Goal: Transaction & Acquisition: Purchase product/service

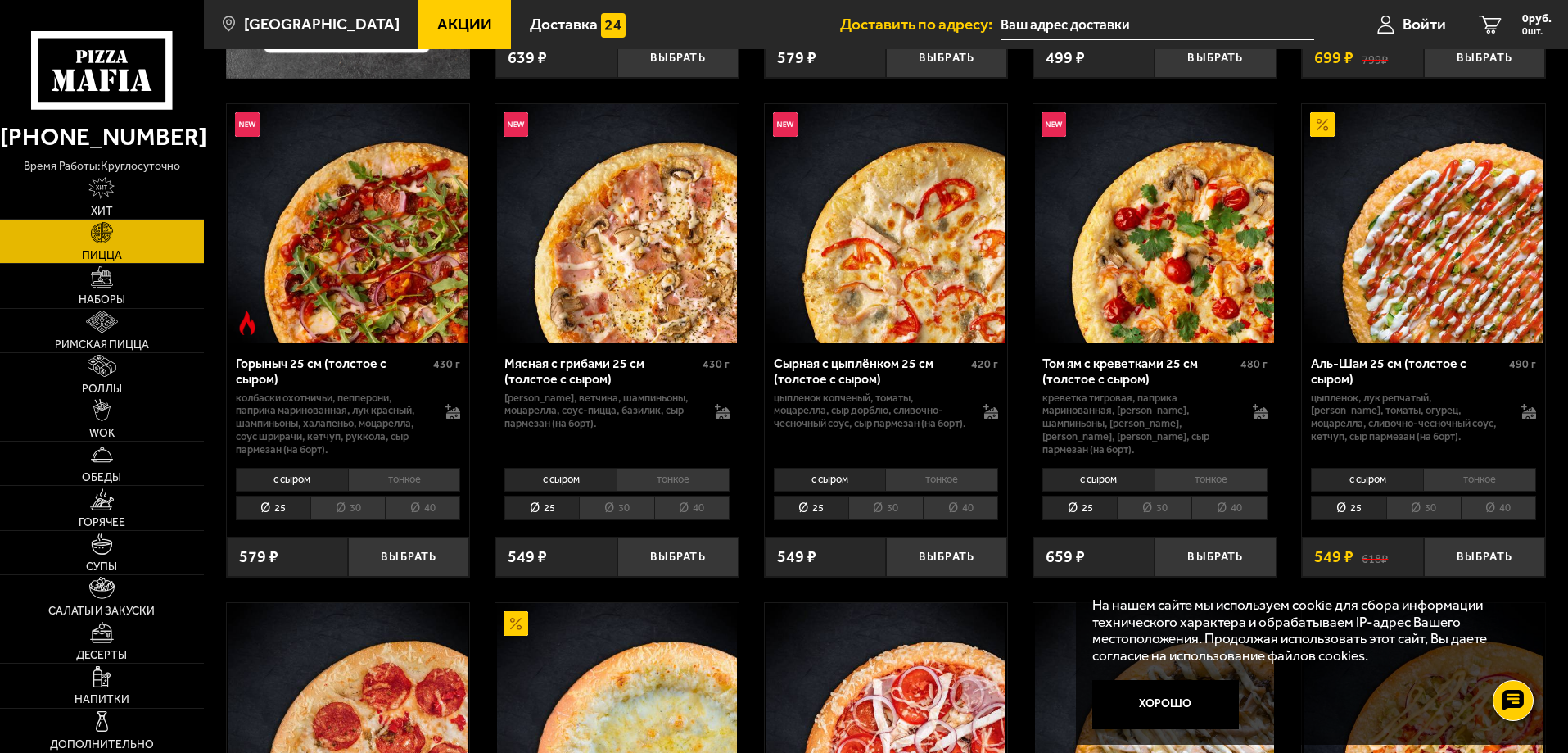
scroll to position [983, 0]
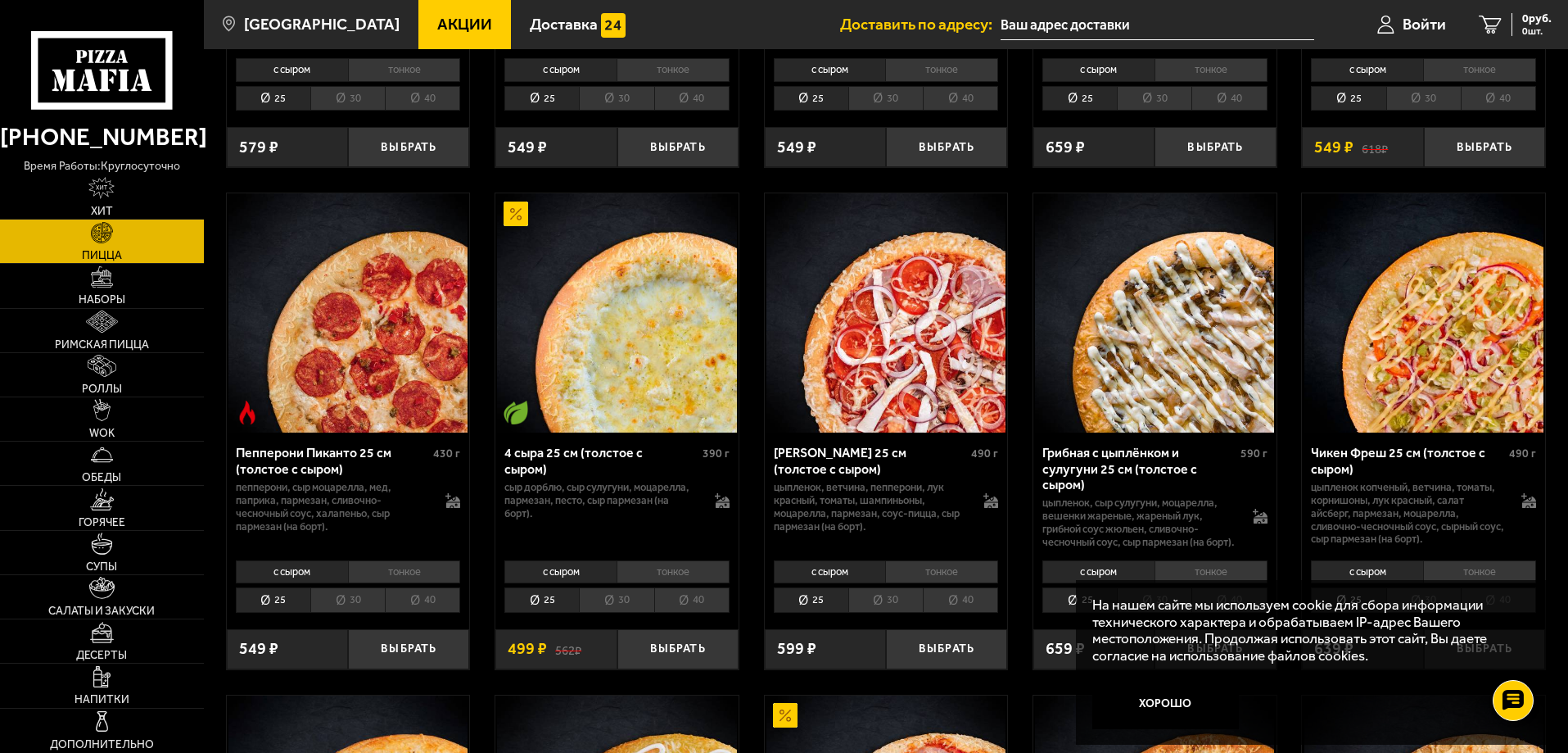
drag, startPoint x: 1567, startPoint y: 161, endPoint x: 1571, endPoint y: 398, distance: 237.0
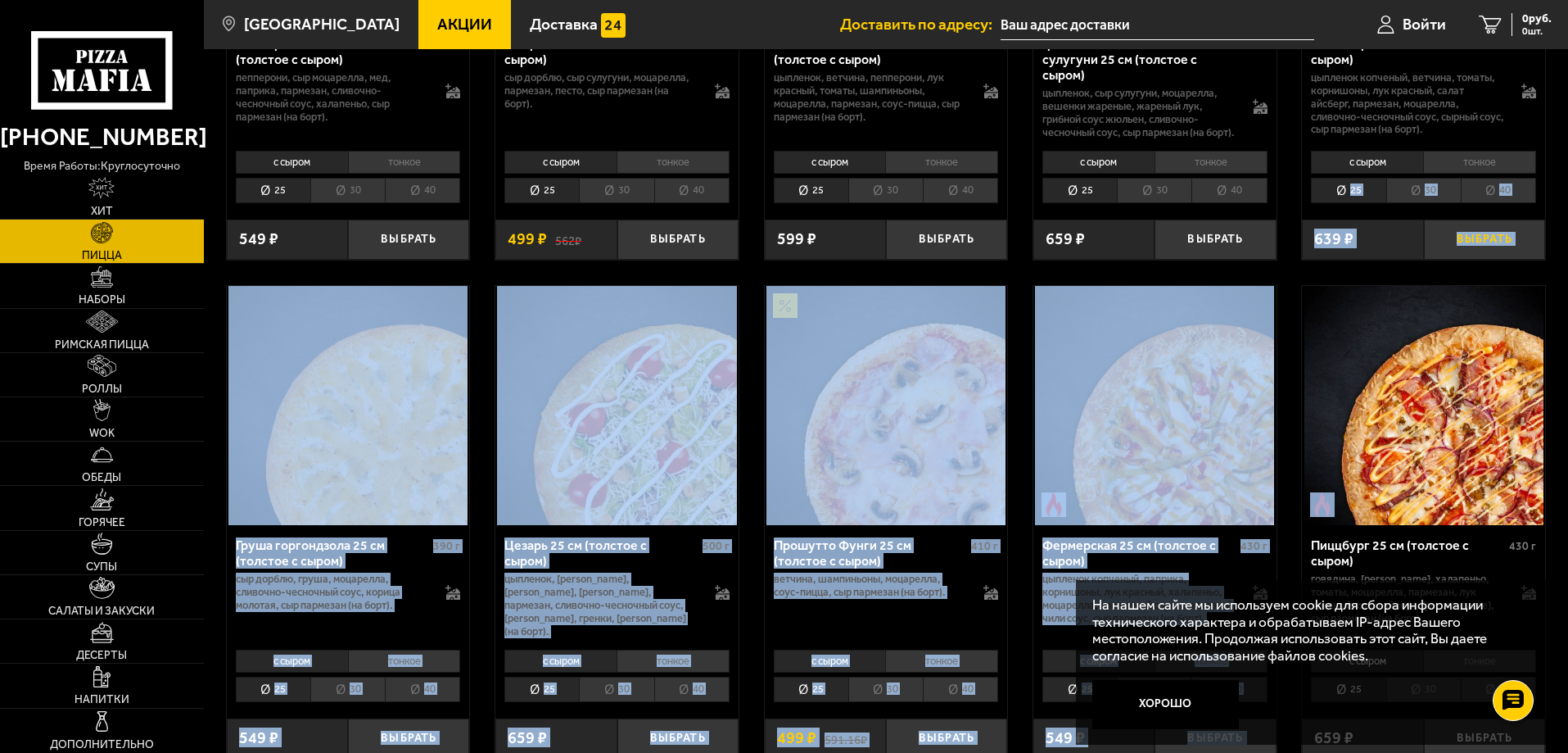
click at [1540, 235] on button "Выбрать" at bounding box center [1484, 239] width 121 height 40
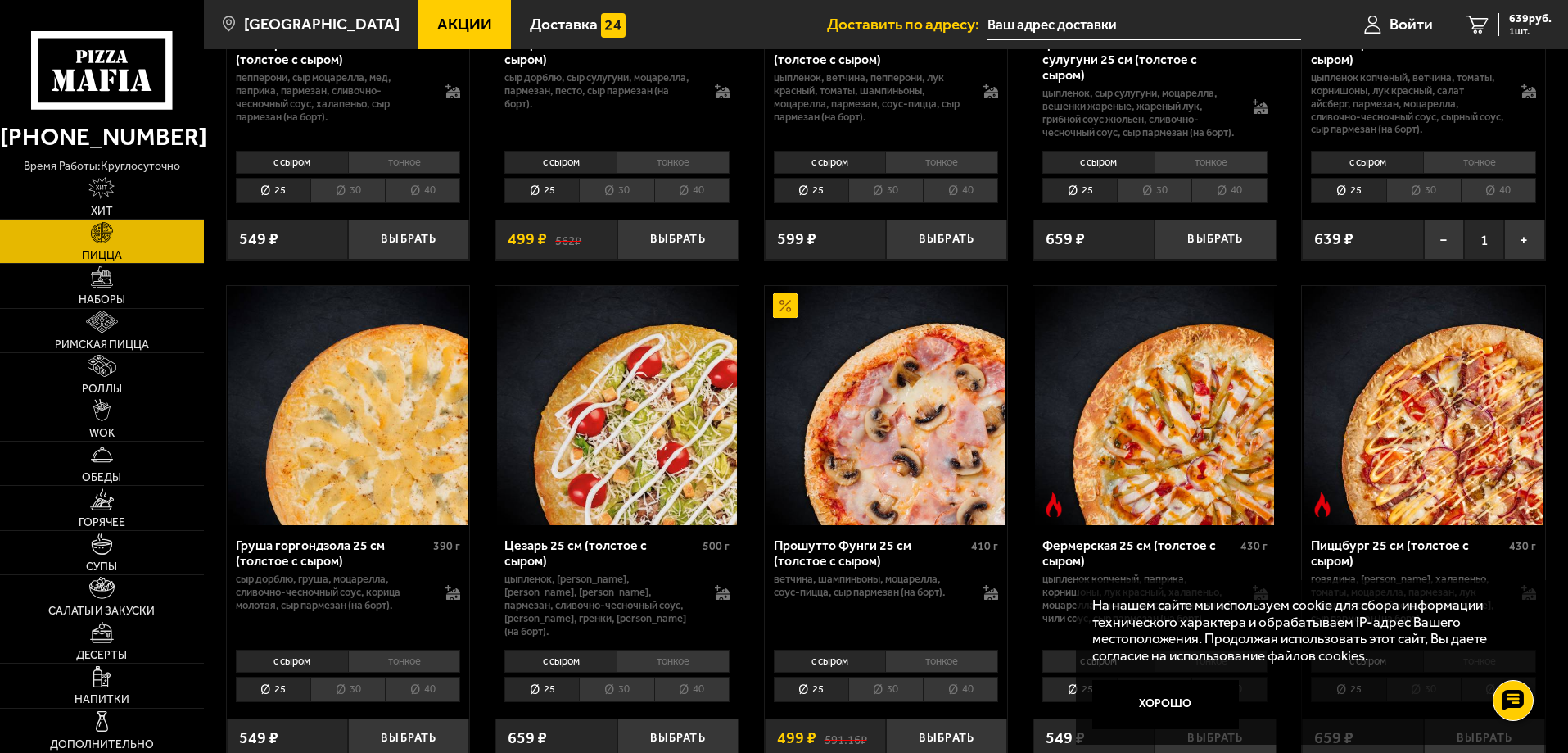
click at [1235, 28] on input "text" at bounding box center [1144, 24] width 313 height 30
click at [1097, 30] on input "text" at bounding box center [1144, 24] width 313 height 30
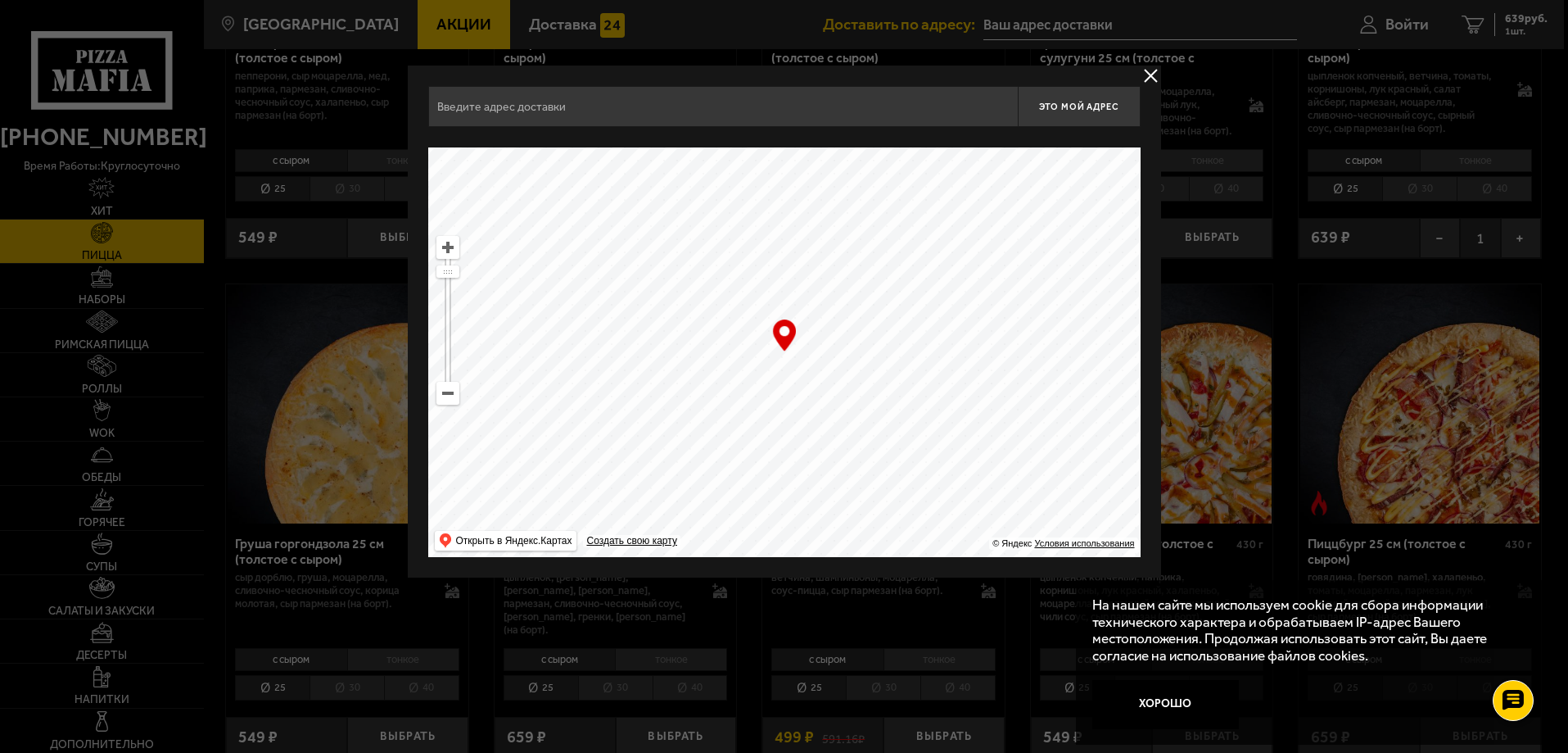
click at [529, 103] on input "text" at bounding box center [723, 106] width 589 height 41
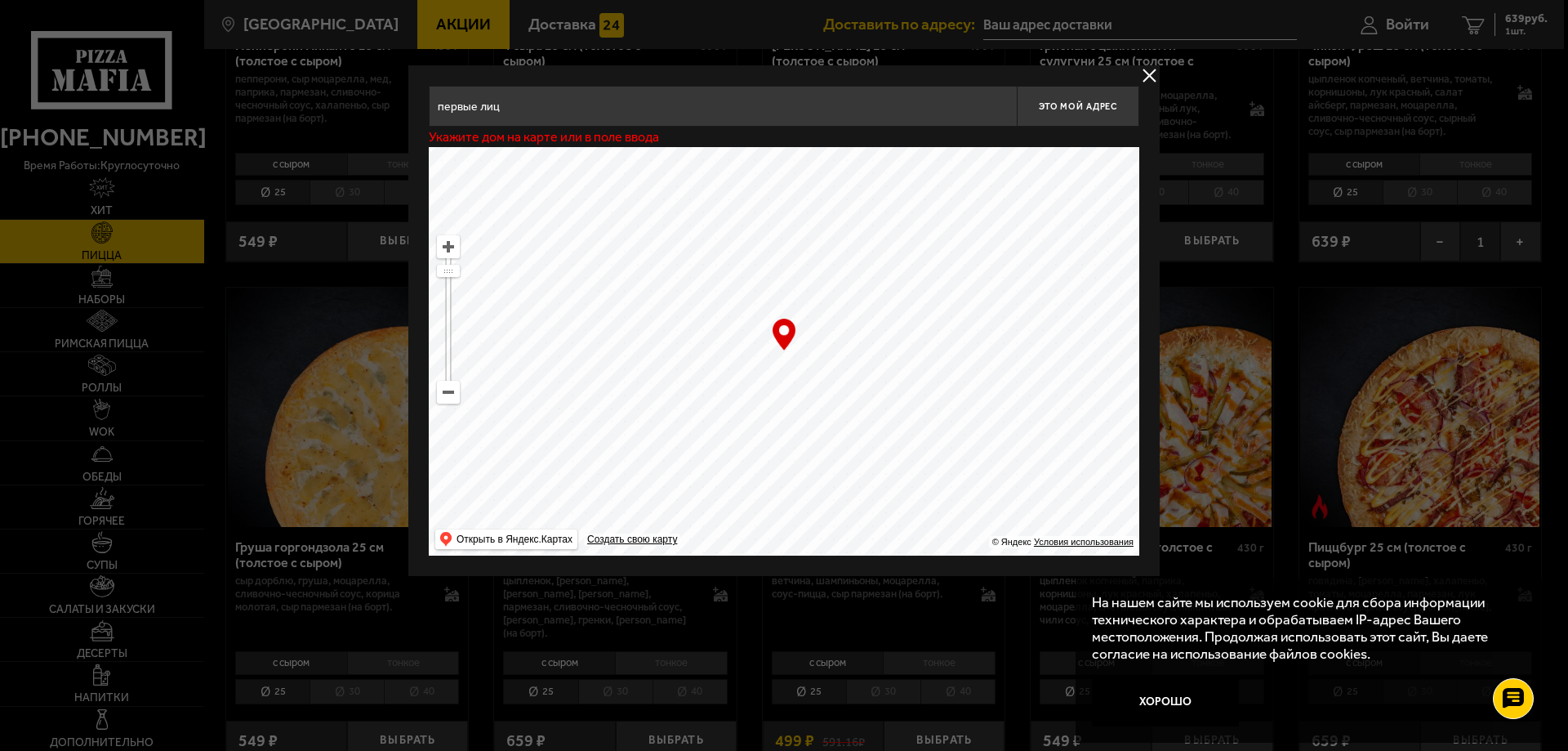
type input "первые лица"
drag, startPoint x: 511, startPoint y: 109, endPoint x: 417, endPoint y: 111, distance: 94.0
click at [417, 111] on div "первые лица Это мой адрес Укажите дом на карте или в поле ввода … © Яндекс Усло…" at bounding box center [784, 320] width 752 height 511
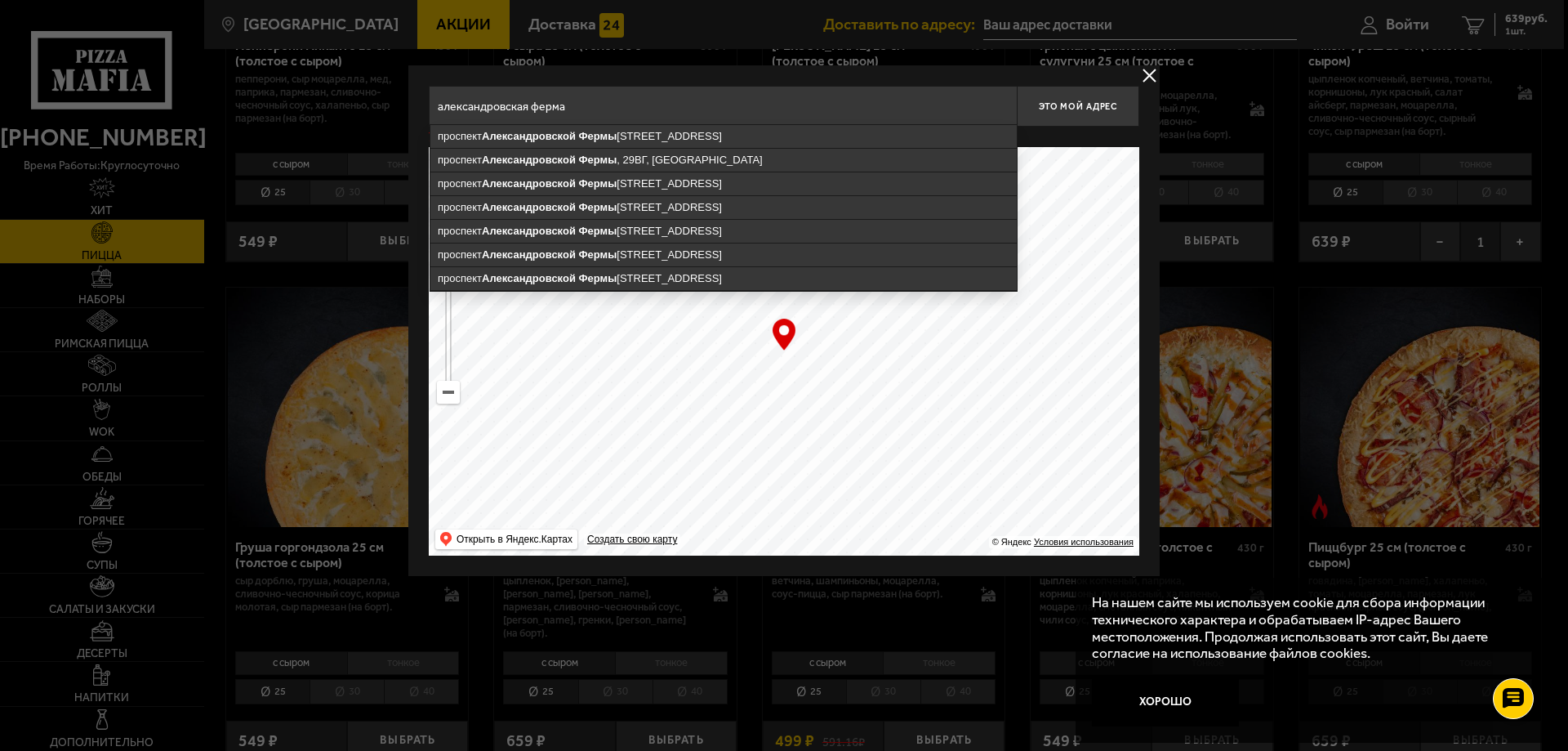
click at [598, 120] on input "александровская ферма" at bounding box center [723, 106] width 588 height 41
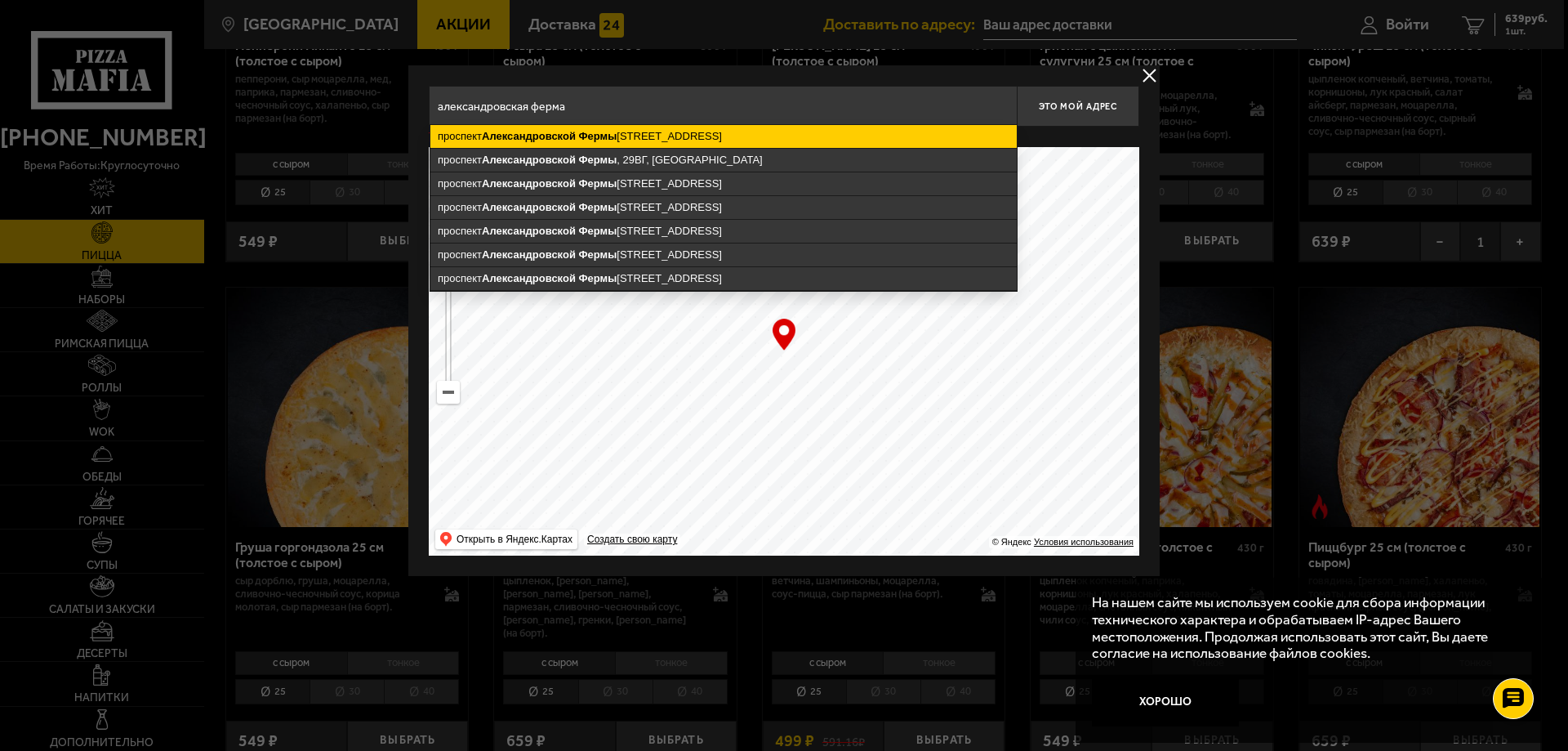
click at [600, 139] on ymaps "Фермы" at bounding box center [598, 136] width 38 height 12
type input "[STREET_ADDRESS]"
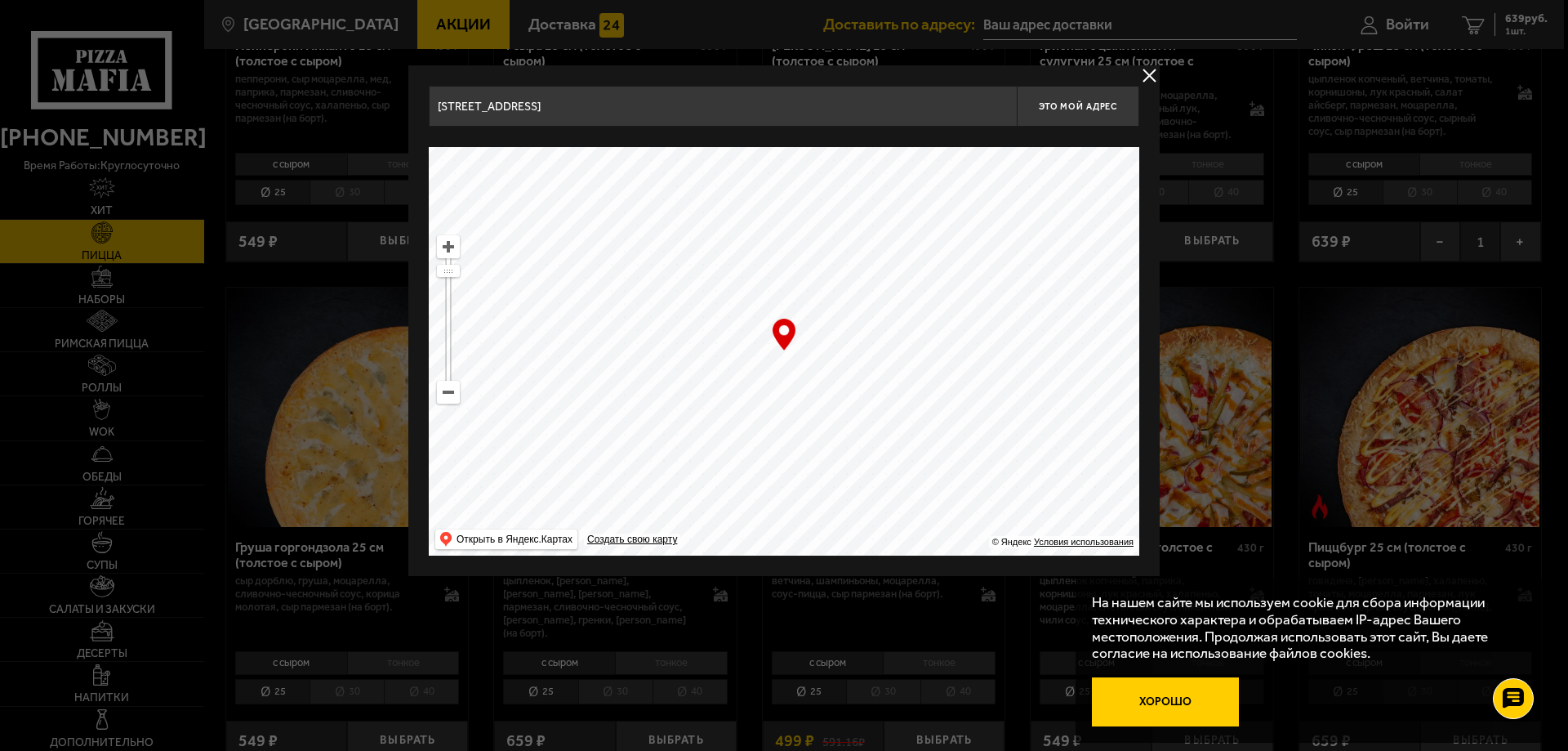
click at [1173, 697] on button "Хорошо" at bounding box center [1165, 701] width 147 height 49
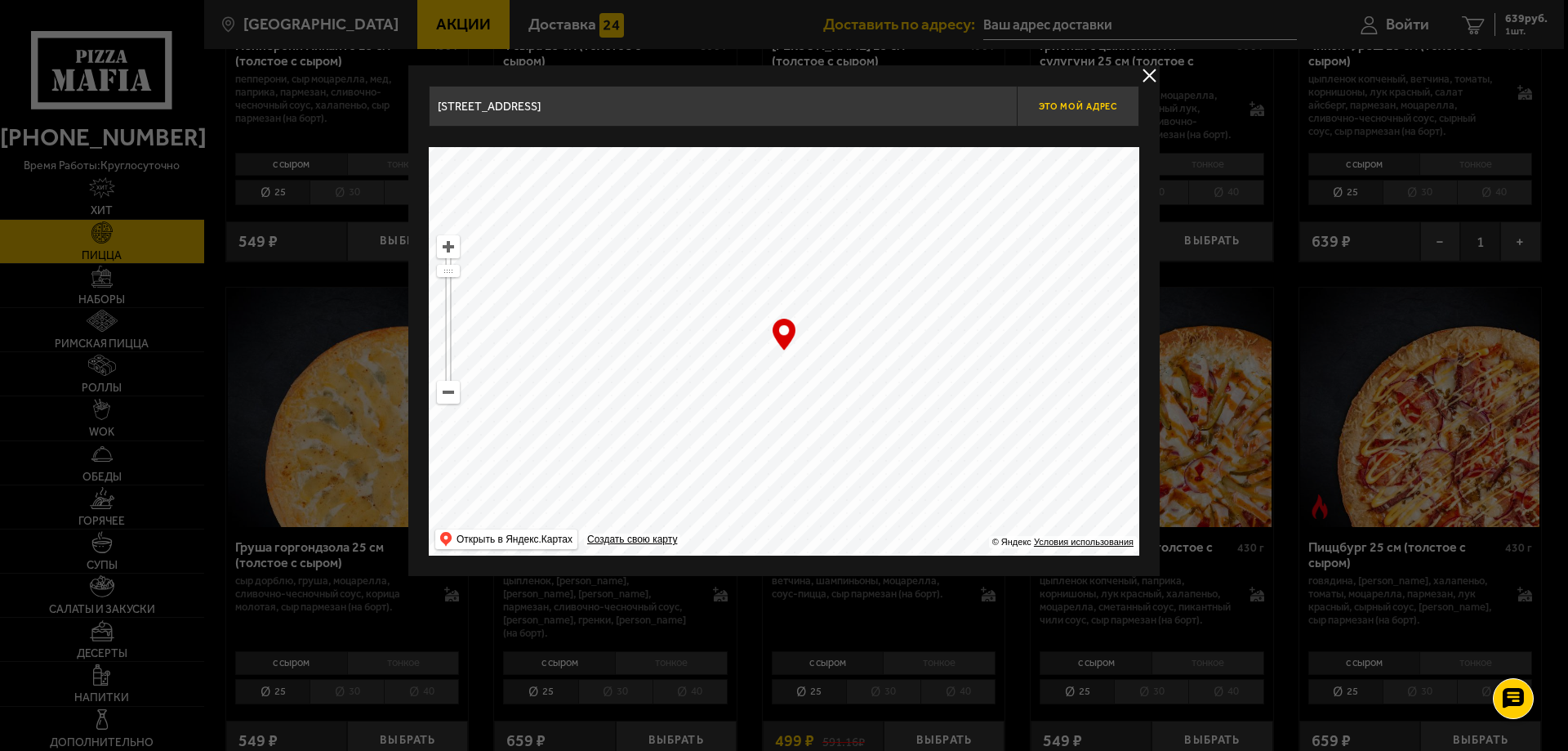
click at [1070, 106] on span "Это мой адрес" at bounding box center [1078, 107] width 79 height 10
type input "[STREET_ADDRESS]"
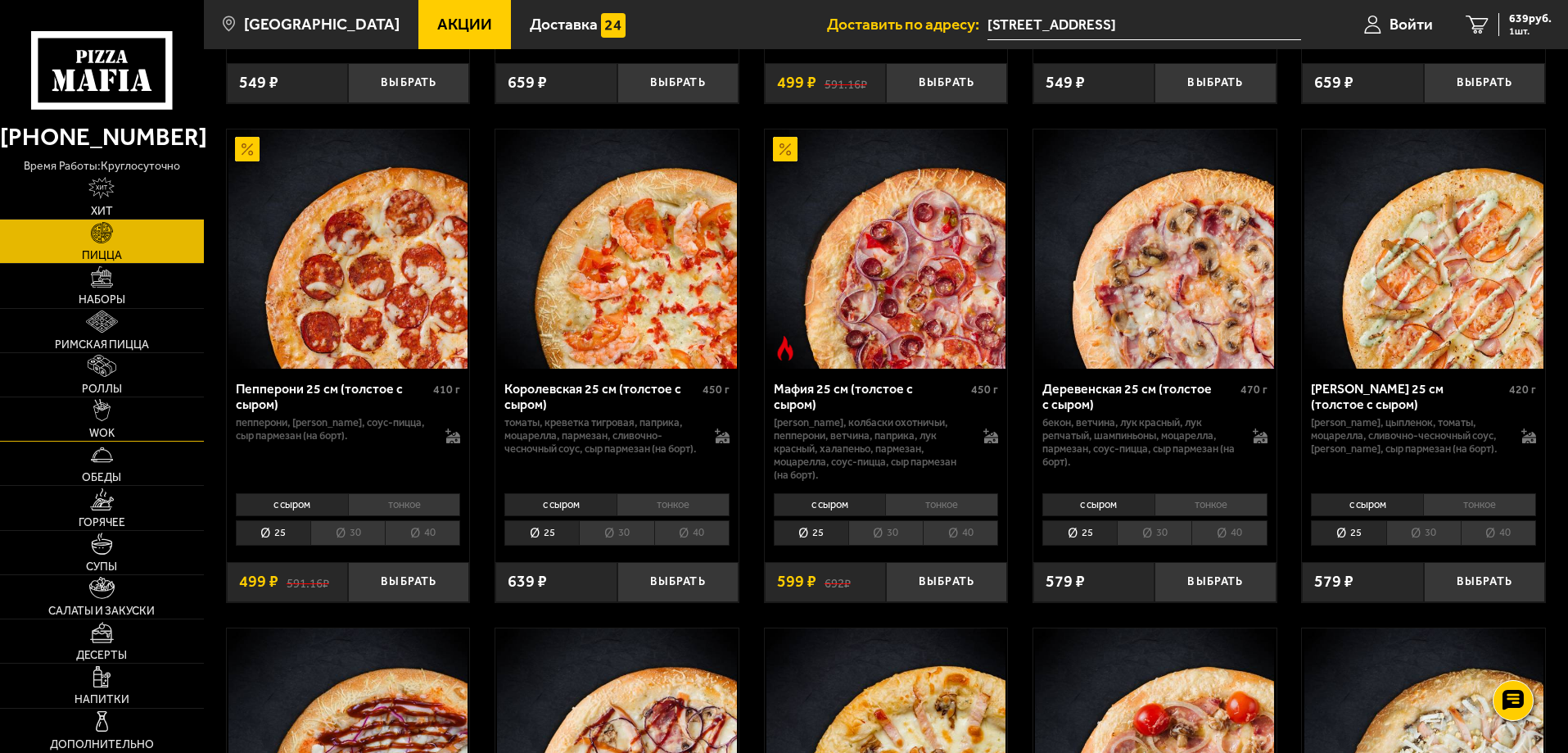
scroll to position [2621, 0]
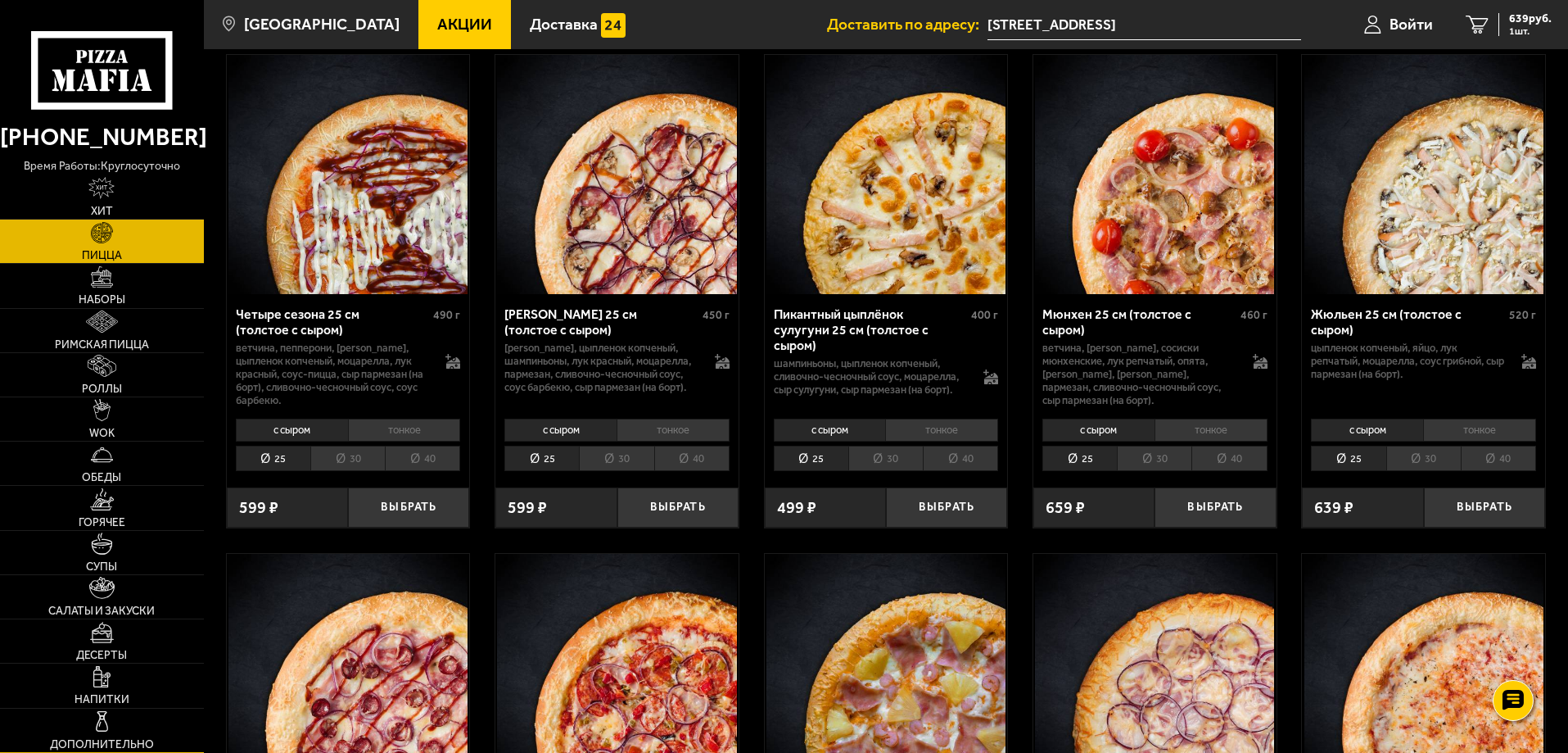
click at [128, 721] on link "Дополнительно" at bounding box center [102, 730] width 204 height 44
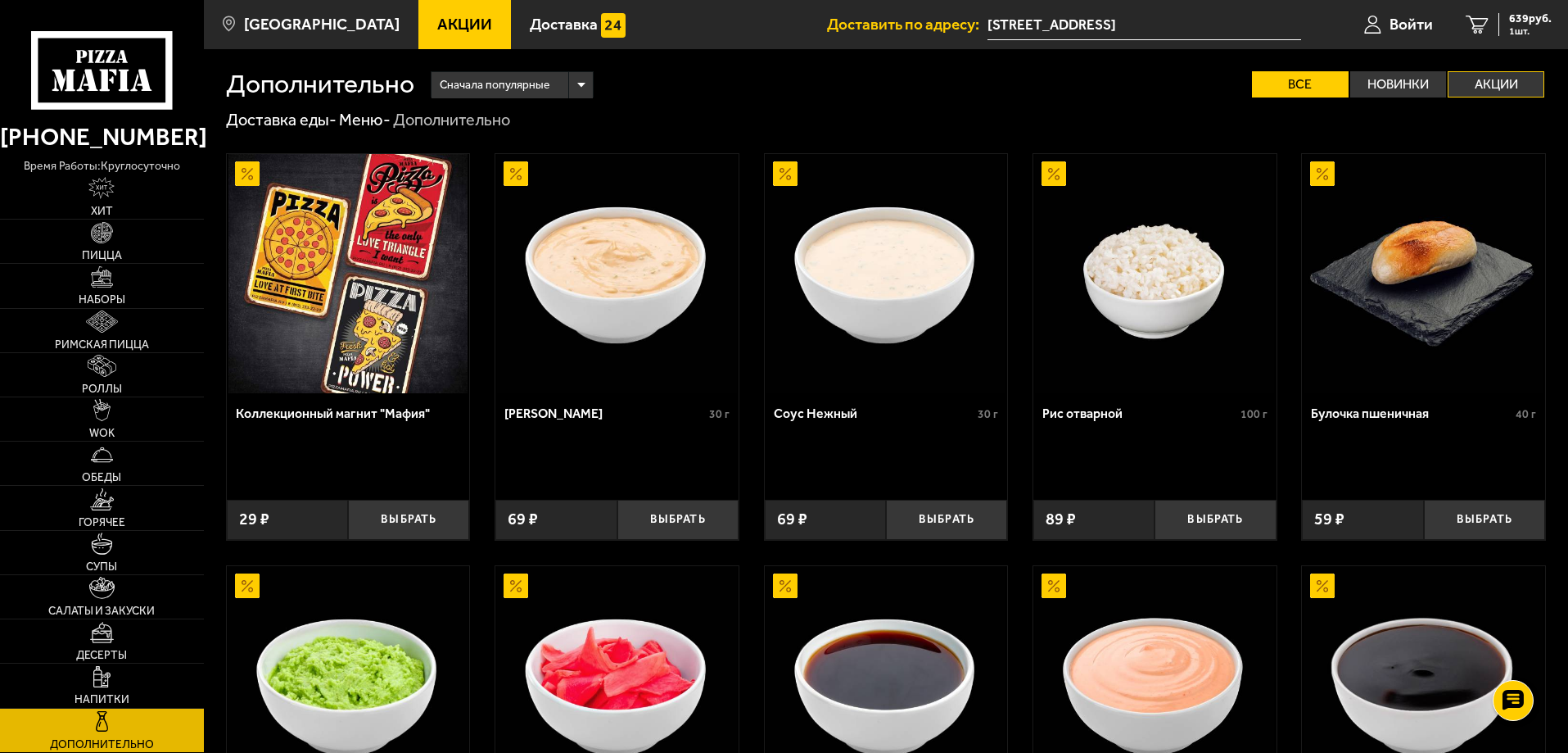
click at [1464, 85] on label "Акции" at bounding box center [1495, 84] width 97 height 27
click at [0, 0] on input "Акции" at bounding box center [0, 0] width 0 height 0
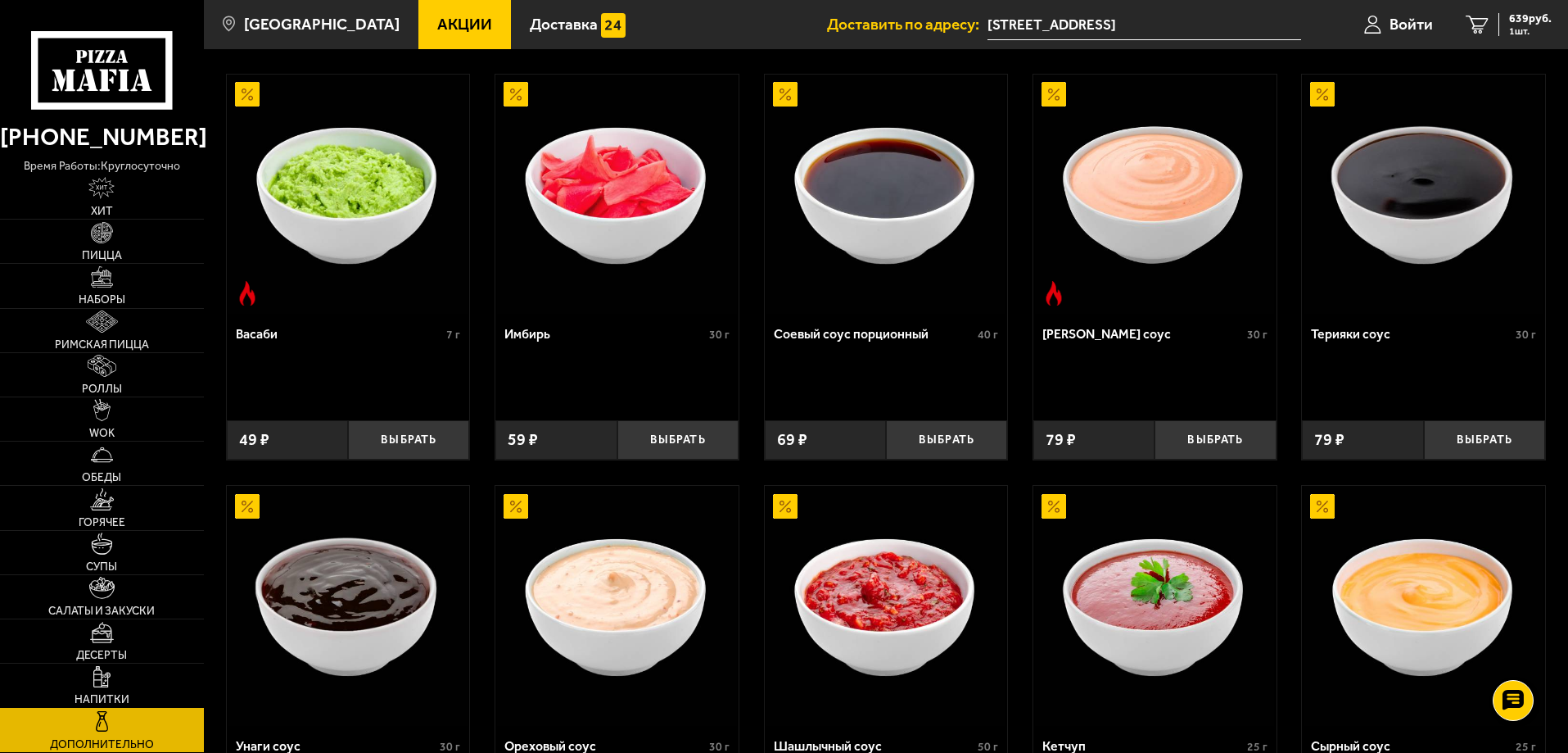
scroll to position [573, 0]
